Goal: Check status: Check status

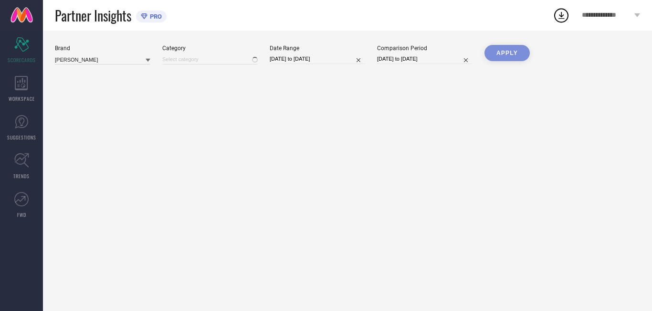
type input "All"
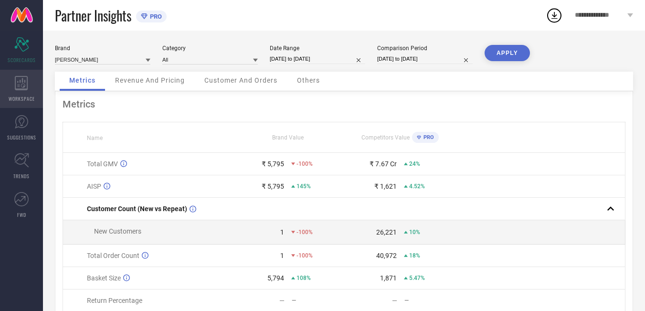
click at [26, 92] on div "WORKSPACE" at bounding box center [21, 89] width 43 height 38
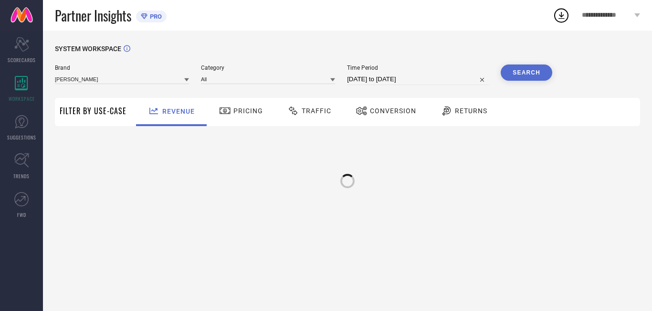
type input "[PERSON_NAME]"
type input "All"
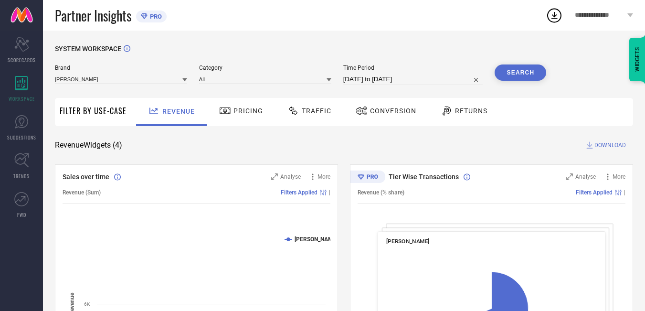
click at [374, 83] on input "[DATE] to [DATE]" at bounding box center [413, 79] width 140 height 11
select select "6"
select select "2025"
select select "7"
select select "2025"
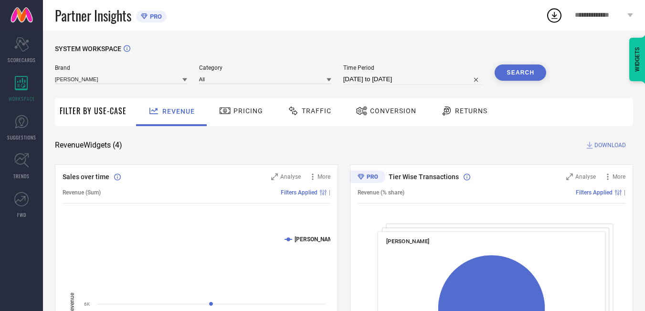
select select "6"
select select "2025"
select select "7"
select select "2025"
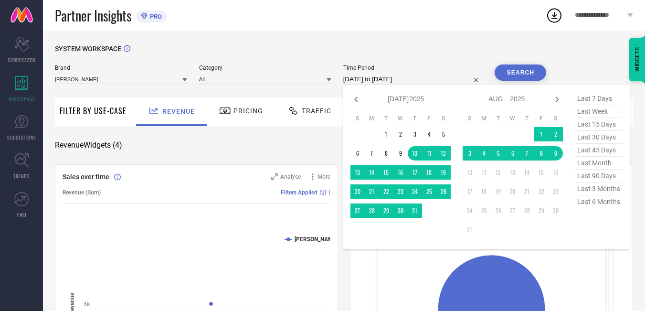
click at [387, 80] on input "[DATE] to [DATE]" at bounding box center [413, 79] width 140 height 11
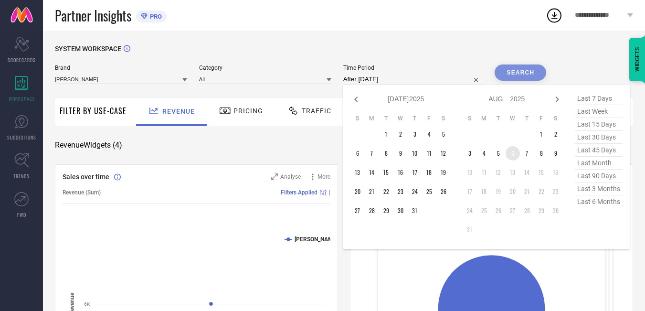
click at [514, 158] on td "6" at bounding box center [513, 153] width 14 height 14
type input "[DATE] to [DATE]"
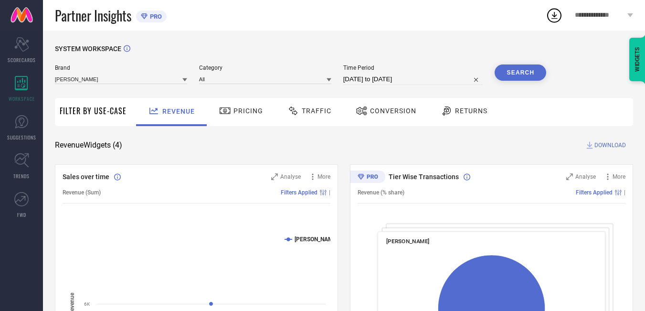
click at [530, 71] on button "Search" at bounding box center [521, 72] width 52 height 16
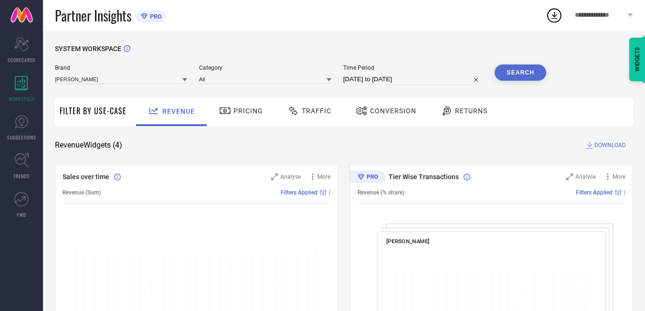
click at [310, 108] on span "Traffic" at bounding box center [317, 111] width 30 height 8
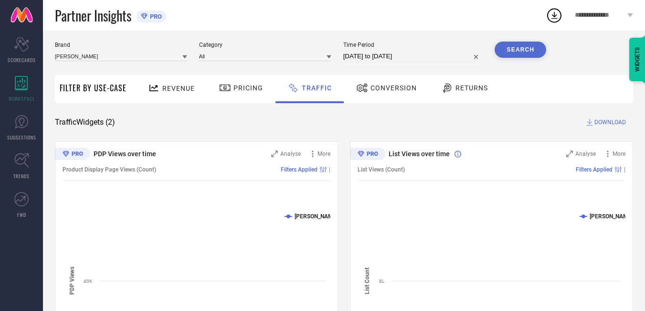
scroll to position [23, 0]
select select "7"
select select "2025"
select select "8"
select select "2025"
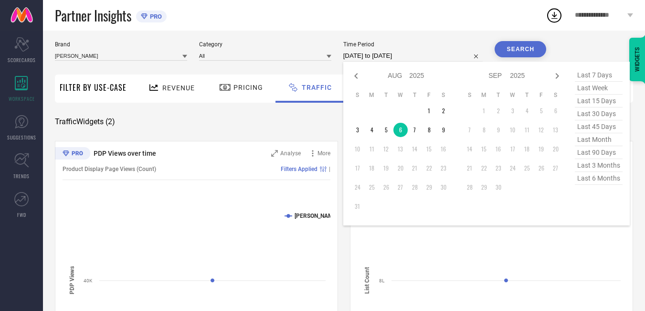
click at [399, 58] on input "[DATE] to [DATE]" at bounding box center [413, 55] width 140 height 11
click at [415, 127] on td "7" at bounding box center [415, 130] width 14 height 14
type input "[DATE] to [DATE]"
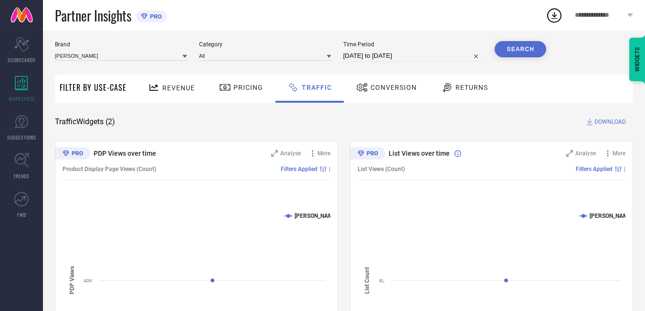
click at [527, 51] on button "Search" at bounding box center [521, 49] width 52 height 16
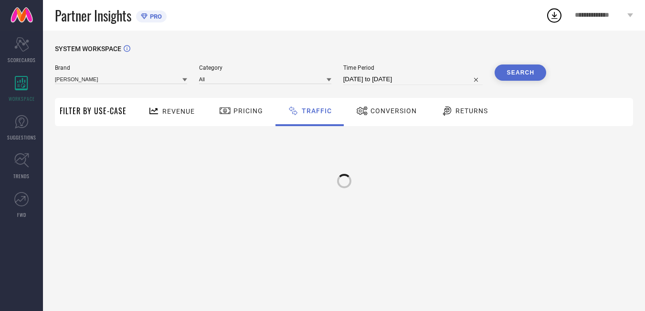
scroll to position [0, 0]
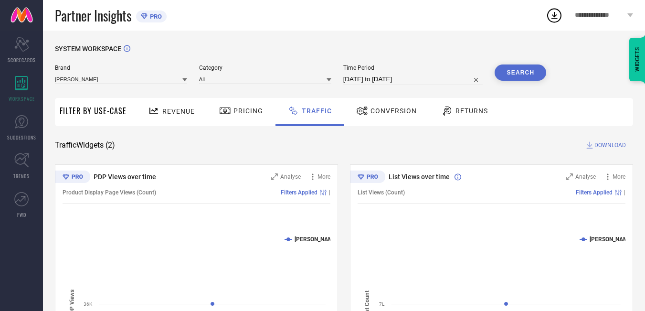
select select "7"
select select "2025"
select select "8"
select select "2025"
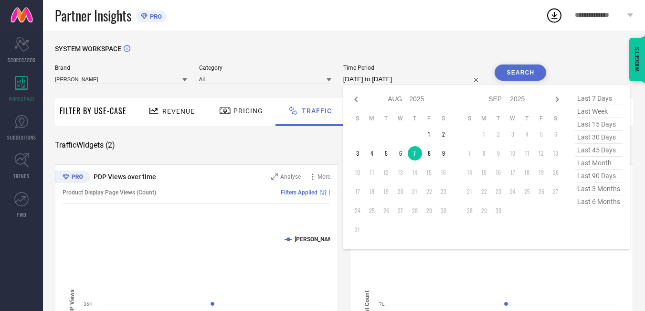
click at [430, 76] on input "[DATE] to [DATE]" at bounding box center [413, 79] width 140 height 11
click at [430, 160] on td "8" at bounding box center [429, 153] width 14 height 14
type input "[DATE] to [DATE]"
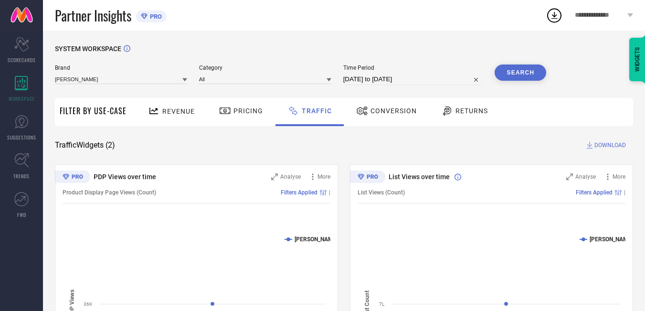
click at [527, 77] on button "Search" at bounding box center [521, 72] width 52 height 16
select select "7"
select select "2025"
select select "8"
select select "2025"
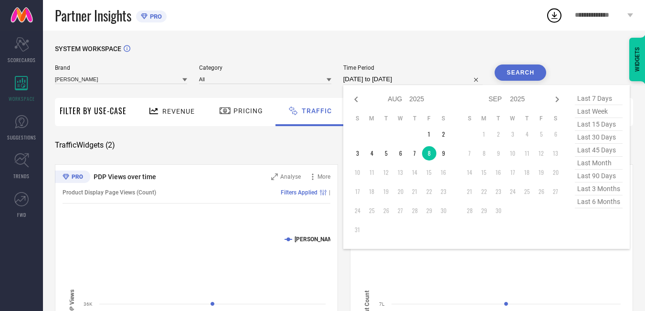
click at [424, 76] on input "[DATE] to [DATE]" at bounding box center [413, 79] width 140 height 11
click at [446, 154] on td "9" at bounding box center [444, 153] width 14 height 14
type input "[DATE] to [DATE]"
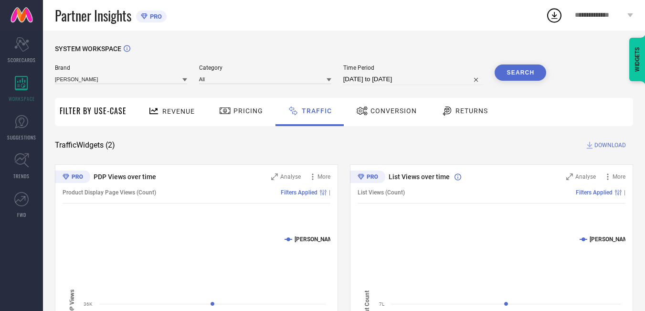
click at [517, 79] on button "Search" at bounding box center [521, 72] width 52 height 16
